Goal: Register for event/course

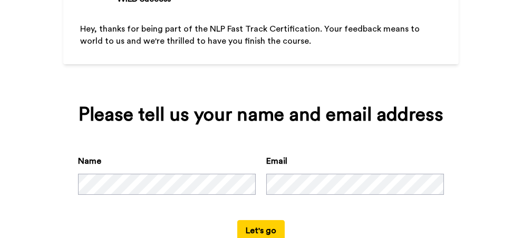
scroll to position [105, 0]
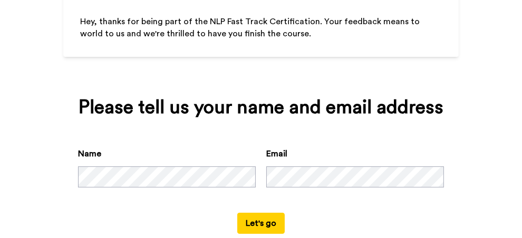
click at [199, 55] on div "Hey, thanks for being part of the NLP Fast Track Certification. Your feedback m…" at bounding box center [260, 46] width 361 height 61
click at [224, 190] on div "Name Email" at bounding box center [261, 180] width 366 height 65
click at [237, 213] on button "Let's go" at bounding box center [260, 223] width 47 height 21
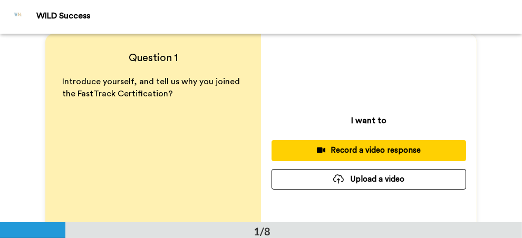
scroll to position [1, 0]
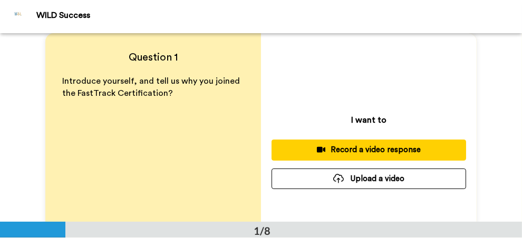
click at [82, 96] on span "Introduce yourself, and tell us why you joined the FastTrack Certification?" at bounding box center [152, 87] width 180 height 21
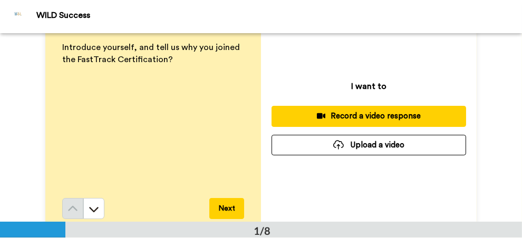
scroll to position [47, 0]
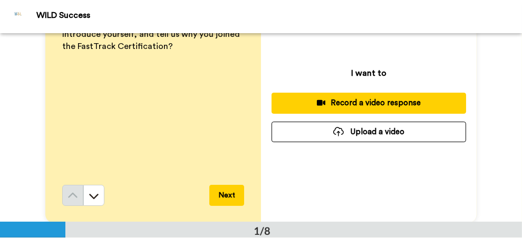
click at [364, 101] on div "Record a video response" at bounding box center [369, 102] width 178 height 11
